Goal: Information Seeking & Learning: Learn about a topic

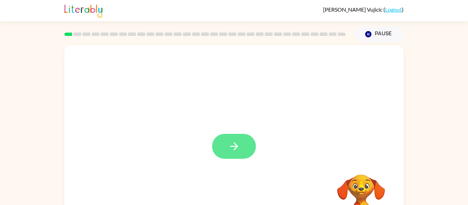
click at [217, 151] on button "button" at bounding box center [234, 146] width 44 height 25
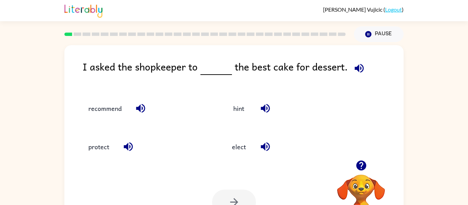
click at [266, 146] on icon "button" at bounding box center [266, 147] width 12 height 12
drag, startPoint x: 241, startPoint y: 150, endPoint x: 216, endPoint y: 87, distance: 67.4
click at [216, 87] on div "recommend hint protect elect" at bounding box center [212, 124] width 286 height 77
drag, startPoint x: 243, startPoint y: 153, endPoint x: 216, endPoint y: 96, distance: 62.3
click at [216, 96] on div "recommend hint protect elect" at bounding box center [212, 124] width 286 height 77
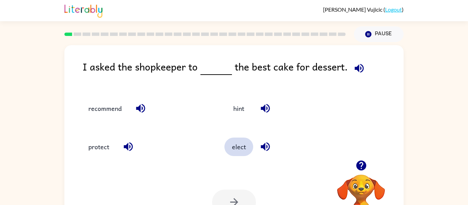
click at [232, 145] on button "elect" at bounding box center [239, 147] width 29 height 19
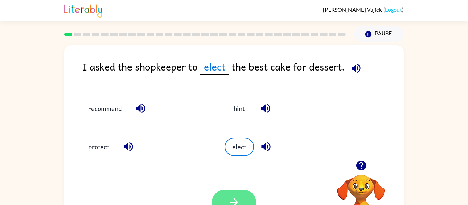
click at [218, 201] on button "button" at bounding box center [234, 202] width 44 height 25
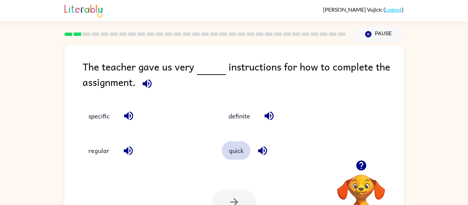
click at [237, 156] on button "quick" at bounding box center [236, 151] width 29 height 19
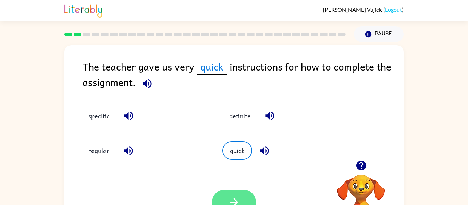
click at [224, 198] on button "button" at bounding box center [234, 202] width 44 height 25
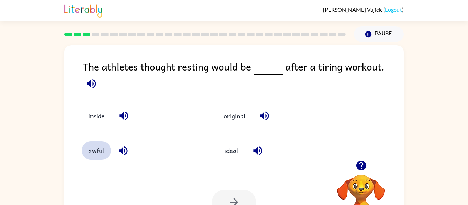
click at [103, 150] on button "awful" at bounding box center [96, 151] width 29 height 19
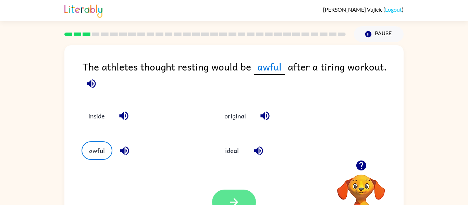
click at [234, 196] on button "button" at bounding box center [234, 202] width 44 height 25
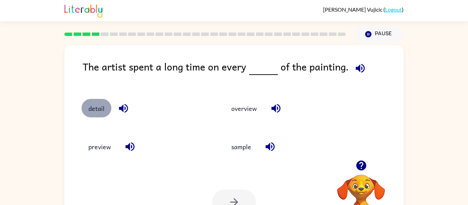
click at [101, 110] on button "detail" at bounding box center [97, 108] width 30 height 19
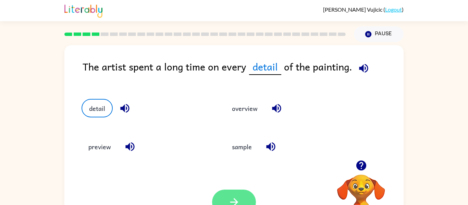
click at [235, 191] on button "button" at bounding box center [234, 202] width 44 height 25
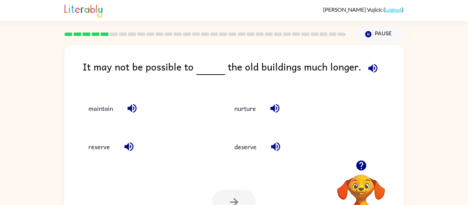
click at [271, 146] on icon "button" at bounding box center [276, 147] width 12 height 12
click at [129, 107] on icon "button" at bounding box center [132, 109] width 12 height 12
click at [98, 108] on button "maintain" at bounding box center [101, 108] width 38 height 19
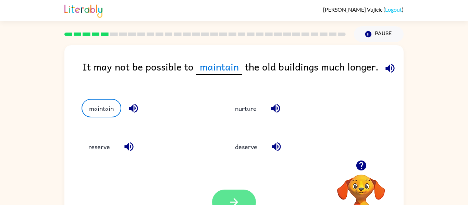
click at [240, 197] on icon "button" at bounding box center [234, 202] width 12 height 12
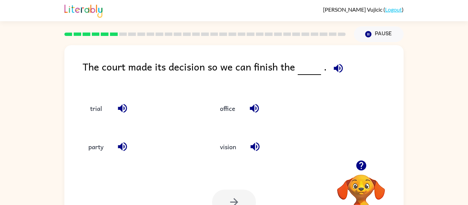
click at [124, 75] on div "The court made its decision so we can finish the ." at bounding box center [243, 72] width 321 height 26
click at [122, 111] on icon "button" at bounding box center [122, 108] width 9 height 9
click at [99, 112] on button "trial" at bounding box center [96, 108] width 29 height 19
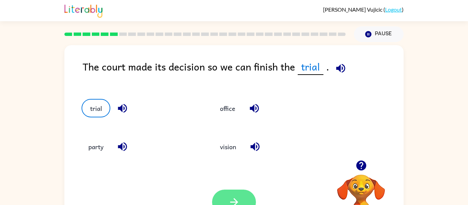
click at [233, 202] on icon "button" at bounding box center [234, 202] width 12 height 12
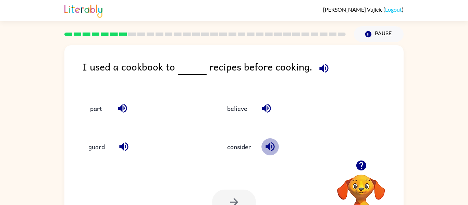
click at [267, 147] on icon "button" at bounding box center [270, 147] width 9 height 9
click at [97, 143] on button "guard" at bounding box center [97, 147] width 30 height 19
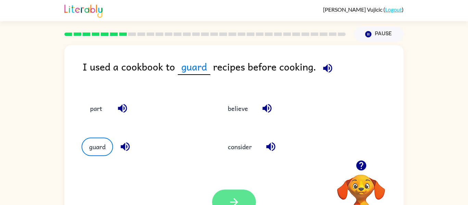
click at [223, 194] on button "button" at bounding box center [234, 202] width 44 height 25
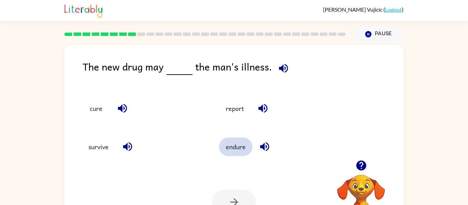
click at [232, 138] on button "endure" at bounding box center [236, 147] width 34 height 19
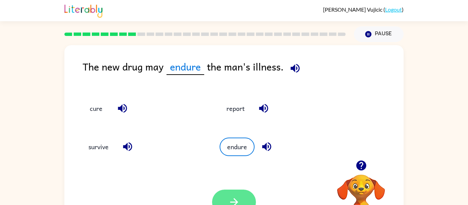
click at [239, 205] on icon "button" at bounding box center [234, 202] width 12 height 12
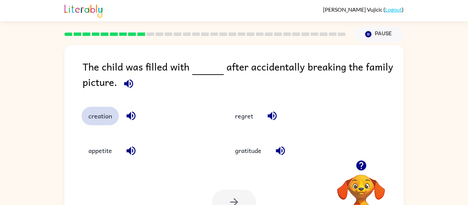
click at [94, 122] on button "creation" at bounding box center [100, 116] width 37 height 19
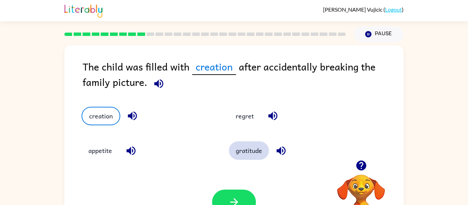
click at [243, 155] on button "gratitude" at bounding box center [249, 151] width 40 height 19
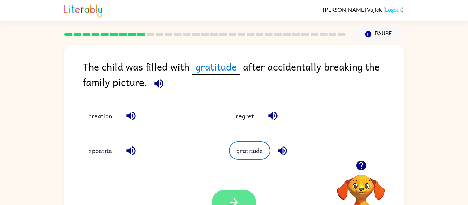
click at [239, 196] on icon "button" at bounding box center [234, 202] width 12 height 12
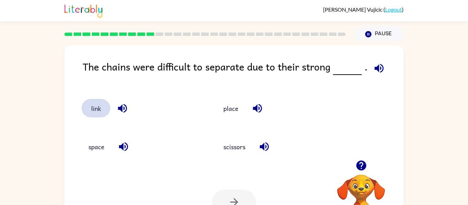
click at [94, 106] on button "link" at bounding box center [96, 108] width 29 height 19
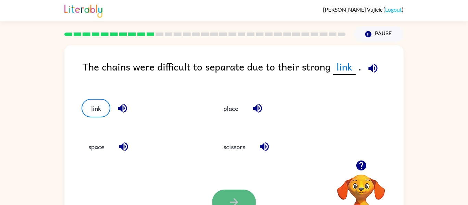
click at [228, 201] on icon "button" at bounding box center [234, 202] width 12 height 12
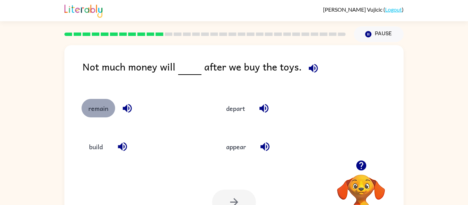
click at [112, 110] on button "remain" at bounding box center [99, 108] width 34 height 19
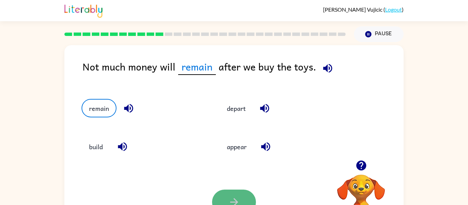
click at [236, 196] on icon "button" at bounding box center [234, 202] width 12 height 12
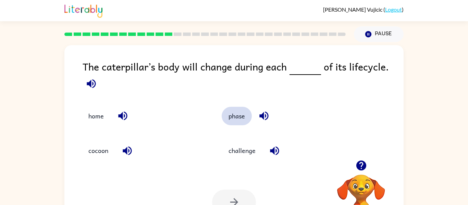
click at [238, 117] on button "phase" at bounding box center [237, 116] width 30 height 19
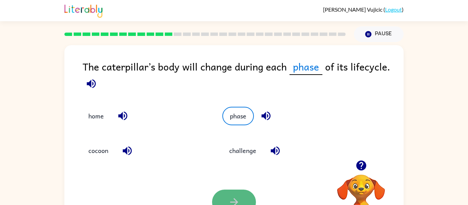
click at [239, 194] on button "button" at bounding box center [234, 202] width 44 height 25
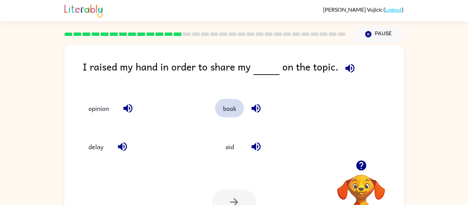
click at [234, 115] on button "book" at bounding box center [229, 108] width 29 height 19
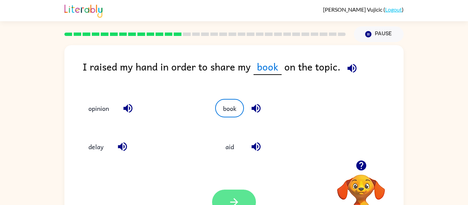
click at [240, 196] on icon "button" at bounding box center [234, 202] width 12 height 12
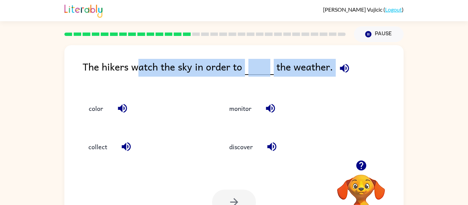
drag, startPoint x: 141, startPoint y: 70, endPoint x: 211, endPoint y: 86, distance: 72.5
click at [211, 86] on div "The hikers watch the sky in order to the weather. color monitor collect discove…" at bounding box center [233, 143] width 339 height 196
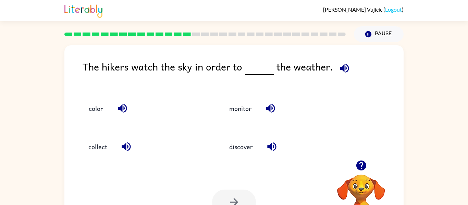
click at [88, 62] on div "The hikers watch the sky in order to the weather." at bounding box center [243, 72] width 321 height 26
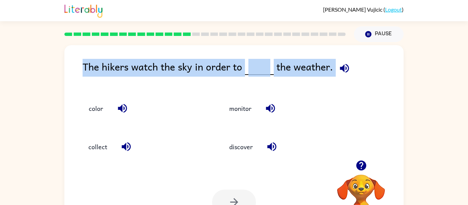
drag, startPoint x: 83, startPoint y: 65, endPoint x: 467, endPoint y: 68, distance: 384.1
click at [467, 68] on html "[PERSON_NAME] ( Logout ) Pause Pause The hikers watch the sky in order to the w…" at bounding box center [234, 120] width 468 height 241
drag, startPoint x: 256, startPoint y: 106, endPoint x: 96, endPoint y: 80, distance: 161.8
click at [96, 80] on div "The hikers watch the sky in order to the weather. color monitor collect discove…" at bounding box center [233, 143] width 339 height 196
click at [230, 114] on button "monitor" at bounding box center [241, 108] width 36 height 19
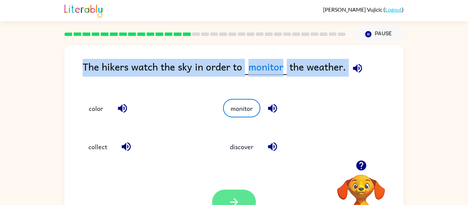
click at [231, 196] on button "button" at bounding box center [234, 202] width 44 height 25
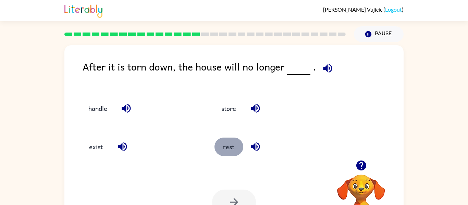
click at [230, 144] on button "rest" at bounding box center [229, 147] width 29 height 19
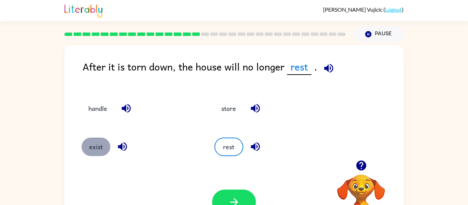
click at [87, 149] on button "exist" at bounding box center [96, 147] width 29 height 19
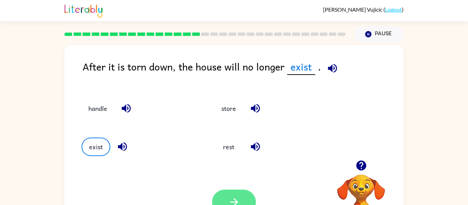
click at [236, 194] on button "button" at bounding box center [234, 202] width 44 height 25
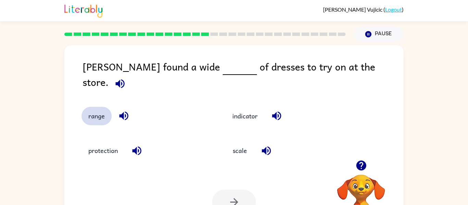
click at [97, 113] on button "range" at bounding box center [97, 116] width 30 height 19
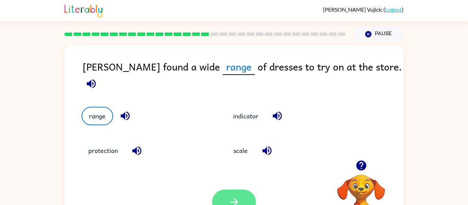
click at [229, 201] on icon "button" at bounding box center [234, 202] width 12 height 12
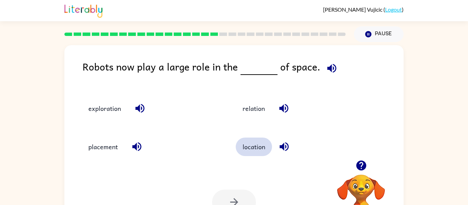
click at [250, 147] on button "location" at bounding box center [254, 147] width 36 height 19
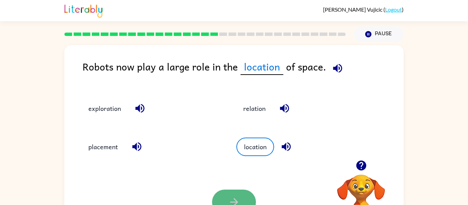
click at [224, 203] on button "button" at bounding box center [234, 202] width 44 height 25
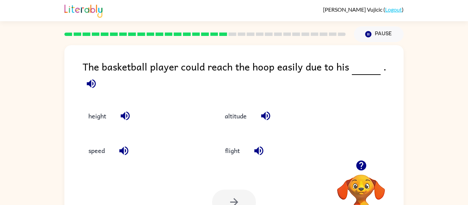
click at [95, 123] on div "height" at bounding box center [137, 111] width 136 height 35
click at [97, 116] on button "height" at bounding box center [98, 116] width 32 height 19
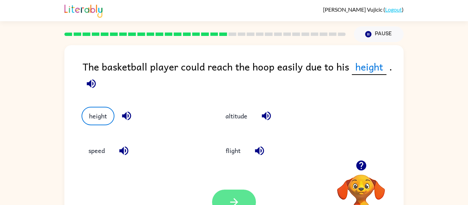
click at [240, 198] on icon "button" at bounding box center [234, 202] width 12 height 12
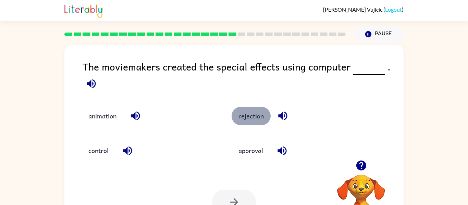
click at [256, 117] on button "rejection" at bounding box center [251, 116] width 39 height 19
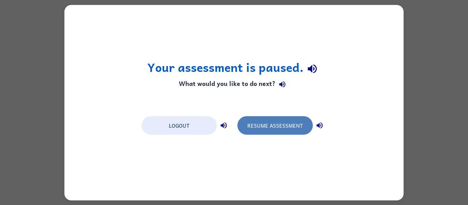
click at [274, 123] on button "Resume Assessment" at bounding box center [275, 125] width 75 height 19
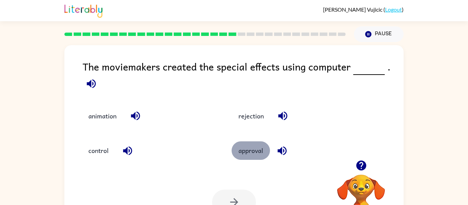
click at [250, 157] on button "approval" at bounding box center [251, 151] width 38 height 19
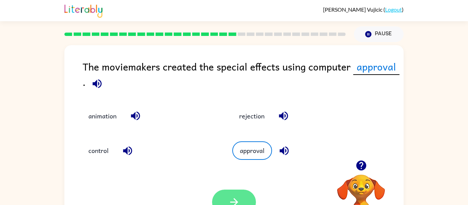
click at [234, 200] on icon "button" at bounding box center [234, 202] width 12 height 12
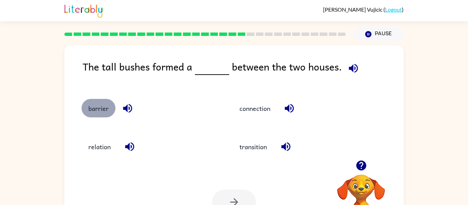
click at [102, 114] on button "barrier" at bounding box center [99, 108] width 34 height 19
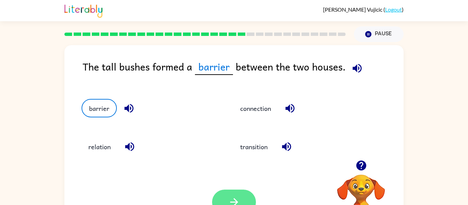
click at [229, 197] on icon "button" at bounding box center [234, 202] width 12 height 12
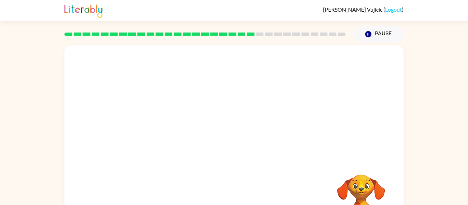
click at [168, 139] on video "Your browser must support playing .mp4 files to use Literably. Please try using…" at bounding box center [233, 102] width 339 height 115
click at [175, 141] on video "Your browser must support playing .mp4 files to use Literably. Please try using…" at bounding box center [233, 102] width 339 height 115
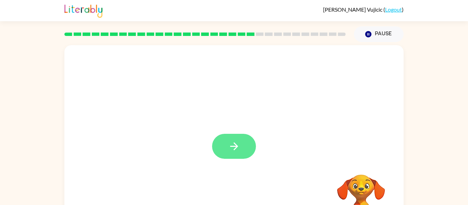
click at [240, 150] on button "button" at bounding box center [234, 146] width 44 height 25
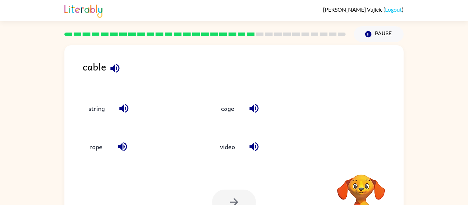
click at [116, 73] on icon "button" at bounding box center [115, 68] width 12 height 12
click at [116, 74] on button "button" at bounding box center [114, 68] width 17 height 17
click at [100, 114] on button "string" at bounding box center [97, 108] width 30 height 19
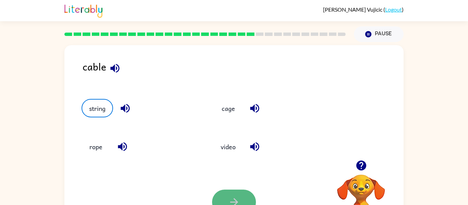
click at [240, 202] on button "button" at bounding box center [234, 202] width 44 height 25
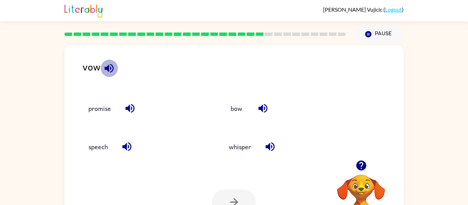
click at [107, 65] on icon "button" at bounding box center [109, 68] width 12 height 12
click at [269, 150] on icon "button" at bounding box center [270, 147] width 12 height 12
click at [234, 140] on button "whisper" at bounding box center [240, 147] width 36 height 19
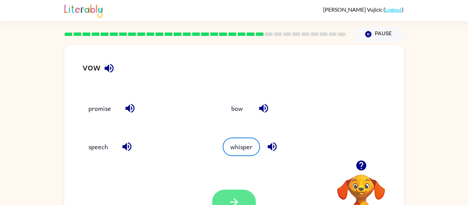
click at [227, 202] on button "button" at bounding box center [234, 202] width 44 height 25
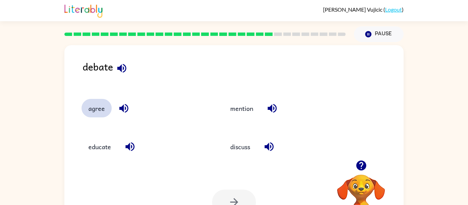
click at [97, 112] on button "agree" at bounding box center [97, 108] width 30 height 19
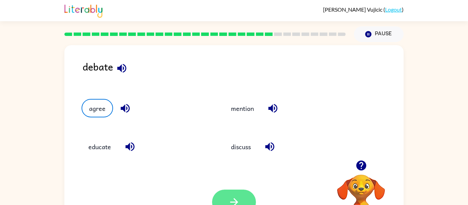
click at [222, 201] on button "button" at bounding box center [234, 202] width 44 height 25
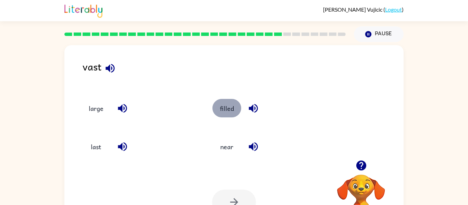
click at [229, 116] on button "filled" at bounding box center [227, 108] width 29 height 19
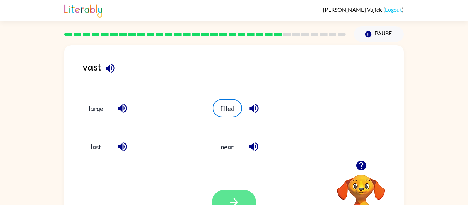
click at [238, 200] on icon "button" at bounding box center [234, 202] width 12 height 12
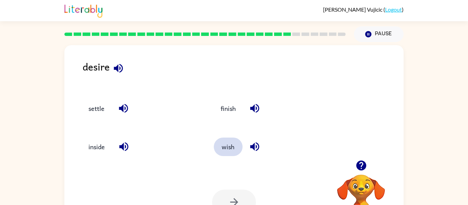
click at [234, 145] on button "wish" at bounding box center [228, 147] width 29 height 19
click at [239, 200] on icon "button" at bounding box center [234, 202] width 12 height 12
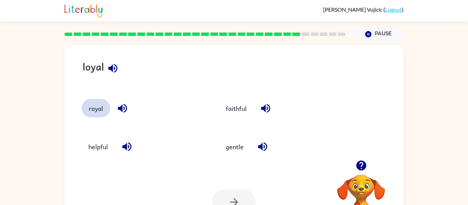
click at [102, 109] on button "royal" at bounding box center [96, 108] width 29 height 19
click at [243, 204] on button "button" at bounding box center [234, 202] width 44 height 25
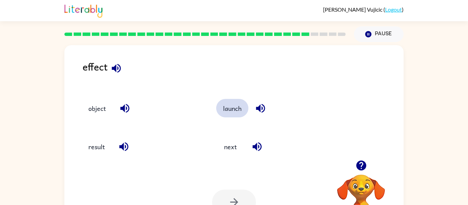
click at [228, 106] on button "launch" at bounding box center [232, 108] width 32 height 19
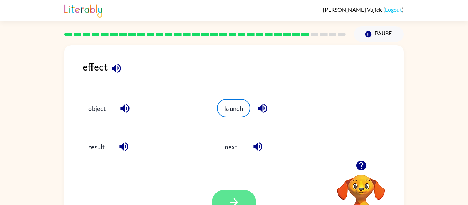
click at [240, 200] on icon "button" at bounding box center [234, 202] width 12 height 12
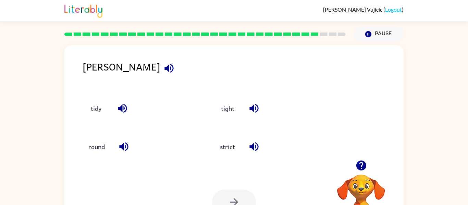
click at [165, 69] on icon "button" at bounding box center [169, 68] width 9 height 9
click at [229, 151] on button "strict" at bounding box center [227, 147] width 29 height 19
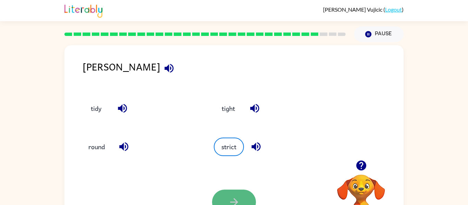
click at [225, 191] on button "button" at bounding box center [234, 202] width 44 height 25
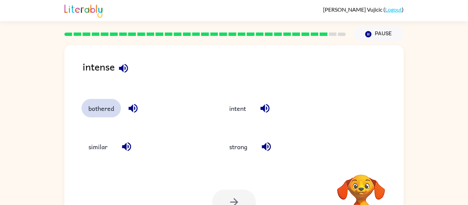
click at [115, 111] on button "bothered" at bounding box center [101, 108] width 39 height 19
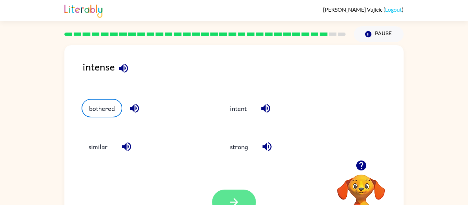
click at [237, 197] on icon "button" at bounding box center [234, 202] width 12 height 12
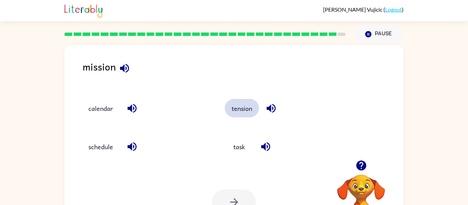
click at [249, 111] on button "tension" at bounding box center [242, 108] width 34 height 19
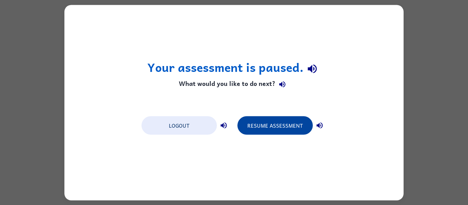
click at [291, 129] on button "Resume Assessment" at bounding box center [275, 125] width 75 height 19
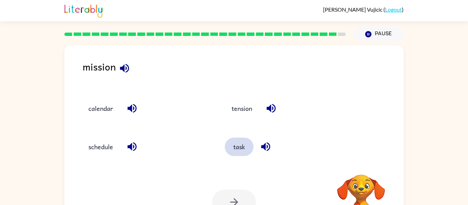
click at [244, 147] on button "task" at bounding box center [239, 147] width 29 height 19
click at [234, 199] on icon "button" at bounding box center [234, 203] width 8 height 8
